Goal: Task Accomplishment & Management: Use online tool/utility

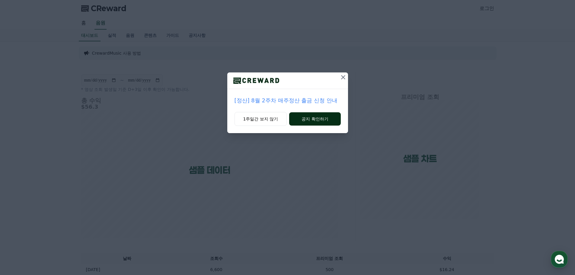
click at [316, 116] on button "공지 확인하기" at bounding box center [314, 118] width 51 height 13
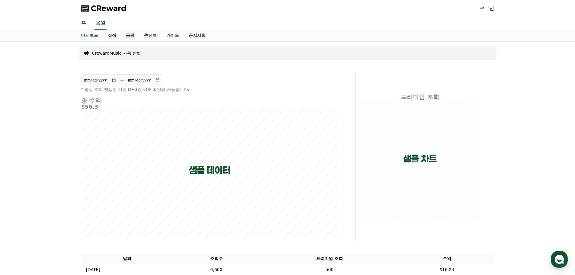
click at [486, 9] on link "로그인" at bounding box center [487, 8] width 14 height 7
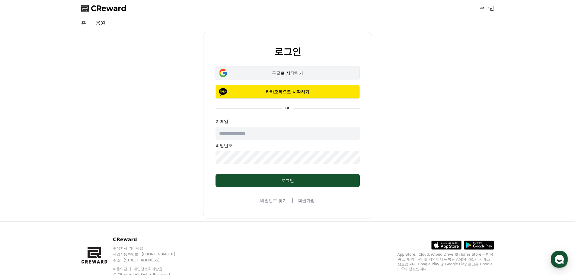
click at [303, 75] on div "구글로 시작하기" at bounding box center [287, 73] width 127 height 6
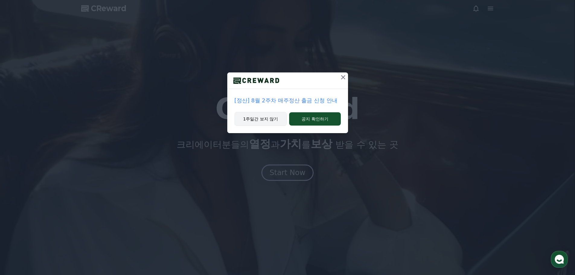
click at [271, 121] on button "1주일간 보지 않기" at bounding box center [261, 119] width 53 height 14
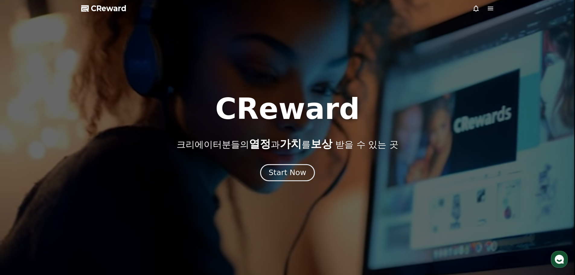
click at [285, 171] on div "Start Now" at bounding box center [287, 173] width 37 height 10
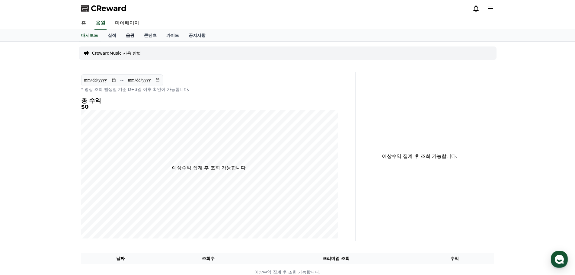
click at [132, 34] on link "음원" at bounding box center [130, 35] width 18 height 11
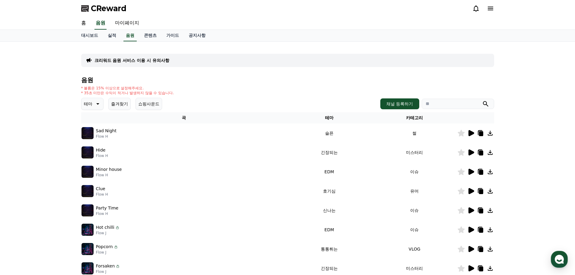
click at [468, 136] on icon at bounding box center [470, 132] width 7 height 7
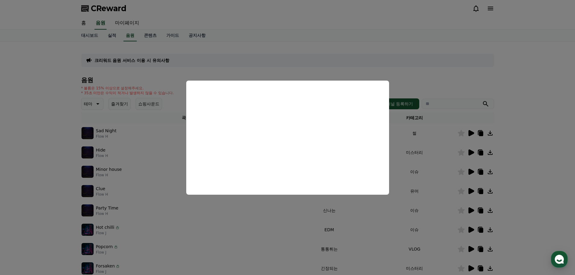
click at [305, 53] on button "close modal" at bounding box center [287, 137] width 575 height 275
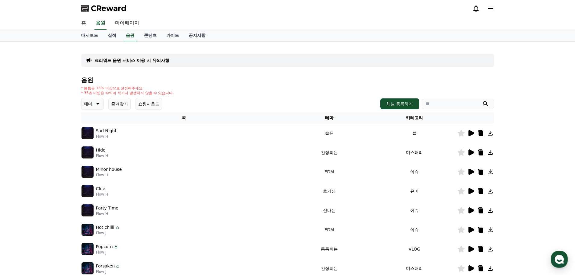
click at [100, 104] on icon at bounding box center [97, 103] width 7 height 7
click at [208, 73] on div "크리워드 음원 서비스 이용 시 유의사항 음원 * 볼륨은 15% 이상으로 설정해주세요. * 35초 미만은 수익이 적거나 발생하지 않을 수 있습니…" at bounding box center [287, 187] width 413 height 282
click at [204, 77] on div "크리워드 음원 서비스 이용 시 유의사항 음원 * 볼륨은 15% 이상으로 설정해주세요. * 35초 미만은 수익이 적거나 발생하지 않을 수 있습니…" at bounding box center [287, 187] width 413 height 282
